Goal: Information Seeking & Learning: Learn about a topic

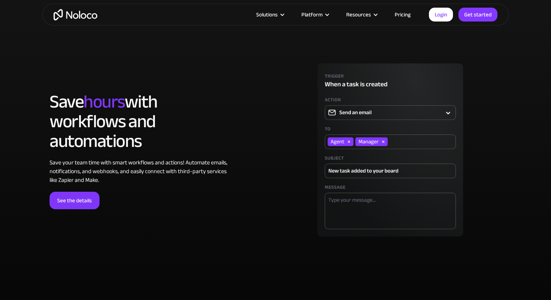
scroll to position [1769, 0]
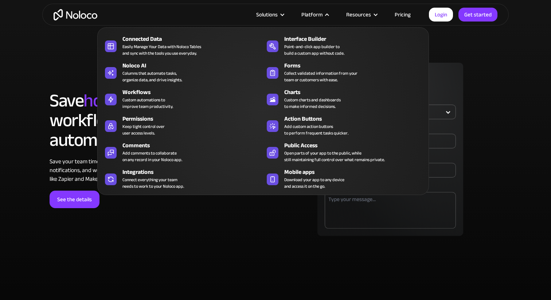
click at [315, 19] on nav "Connected Data Easily Manage Your Data with Noloco Tables and sync with the too…" at bounding box center [263, 106] width 332 height 178
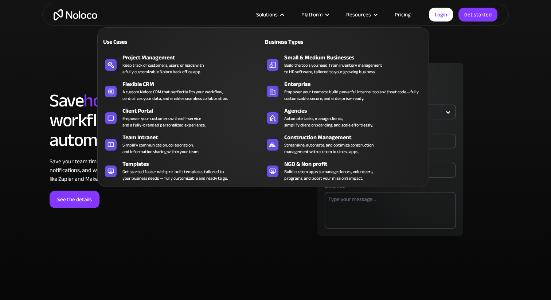
click at [273, 15] on div "Solutions" at bounding box center [267, 14] width 22 height 9
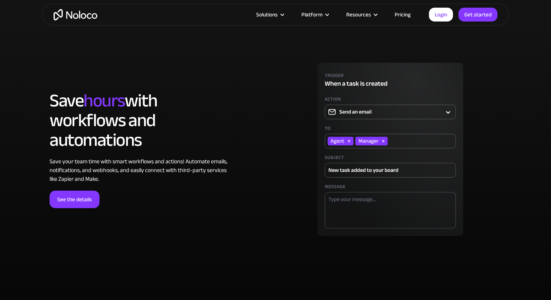
click at [273, 15] on div "Solutions" at bounding box center [267, 14] width 22 height 9
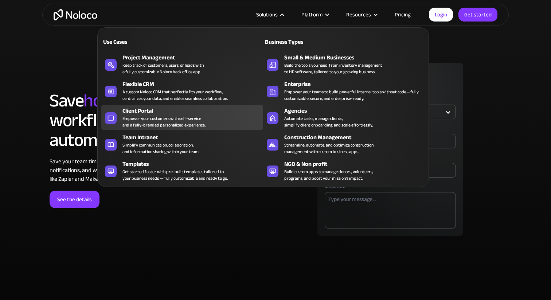
click at [153, 119] on div "Empower your customers with self-service and a fully-branded personalized exper…" at bounding box center [163, 121] width 83 height 13
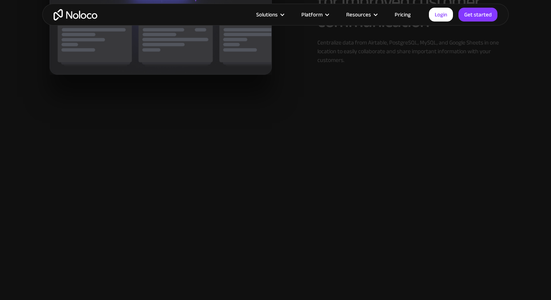
scroll to position [1030, 0]
